Goal: Information Seeking & Learning: Compare options

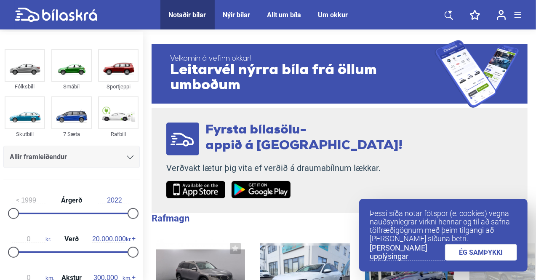
click at [64, 74] on img at bounding box center [71, 65] width 39 height 31
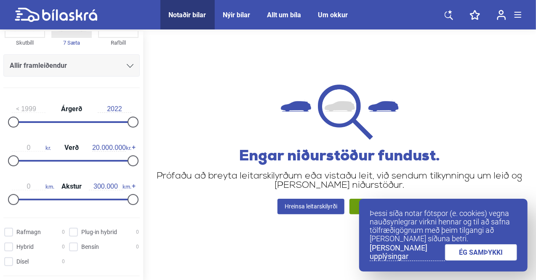
scroll to position [92, 0]
drag, startPoint x: 11, startPoint y: 121, endPoint x: 90, endPoint y: 120, distance: 78.7
click at [91, 120] on div at bounding box center [96, 121] width 11 height 11
type input "1999"
drag, startPoint x: 91, startPoint y: 122, endPoint x: 0, endPoint y: 122, distance: 90.9
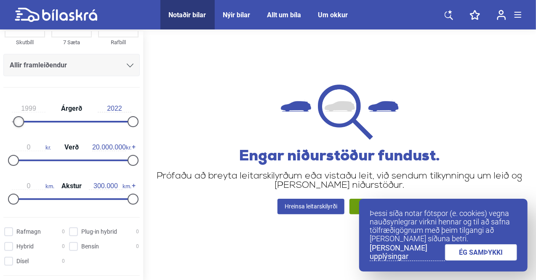
click at [0, 122] on div "1999 Árgerð 2022 0 kr. Verð 20.000.000 kr. 0 km. Akstur 300.000 km." at bounding box center [71, 152] width 143 height 116
click at [484, 252] on link "ÉG SAMÞYKKI" at bounding box center [481, 252] width 72 height 16
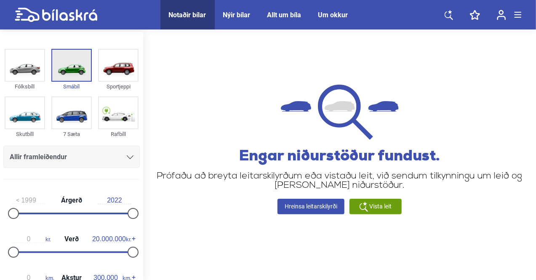
click at [64, 71] on img at bounding box center [71, 65] width 39 height 31
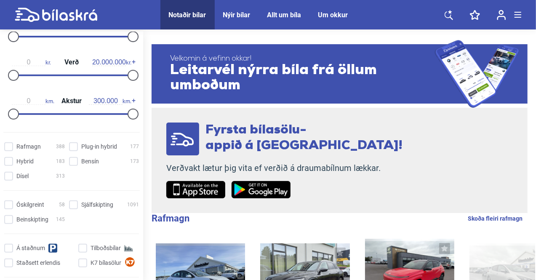
scroll to position [176, 0]
click at [21, 144] on input "Rafmagn 388" at bounding box center [35, 147] width 61 height 9
checkbox input "true"
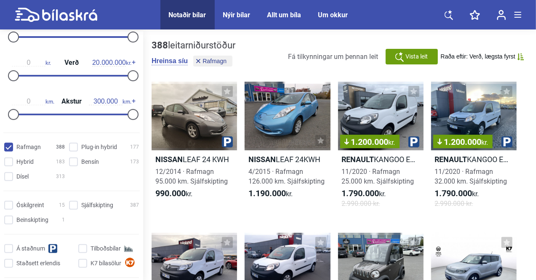
click at [80, 210] on div "Óskilgreint 15 Sjálfskipting 387 Beinskipting 1 Á staðnum Tilboðsbílar Staðsett…" at bounding box center [71, 241] width 143 height 87
click at [80, 204] on input "Sjálfskipting 387" at bounding box center [105, 205] width 70 height 9
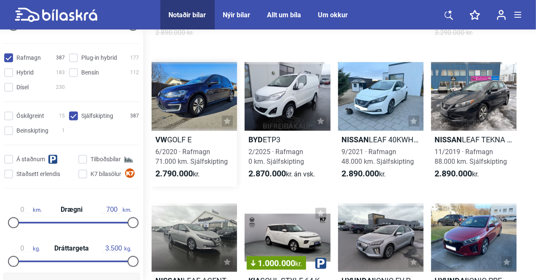
scroll to position [786, 0]
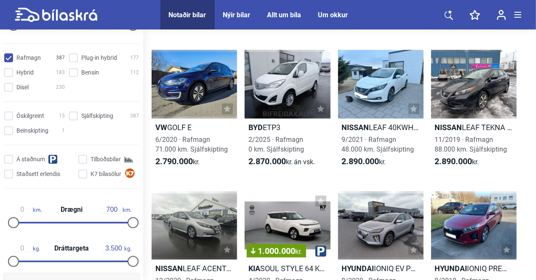
checkbox input "false"
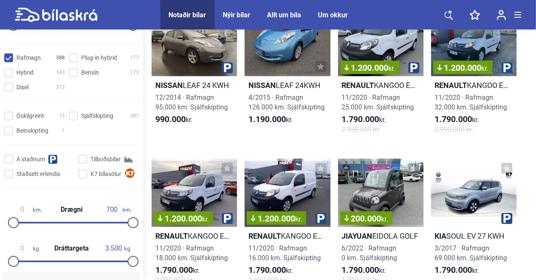
scroll to position [13, 0]
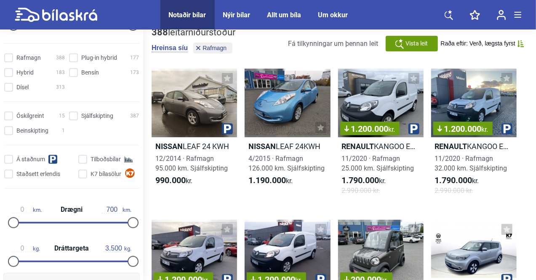
checkbox input "false"
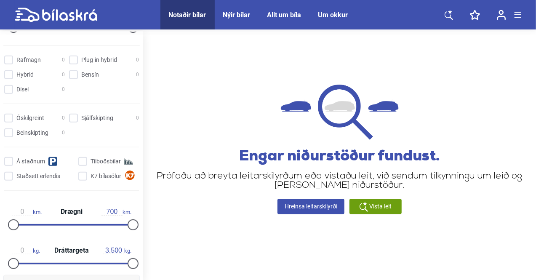
type input "1999"
